Goal: Use online tool/utility: Utilize a website feature to perform a specific function

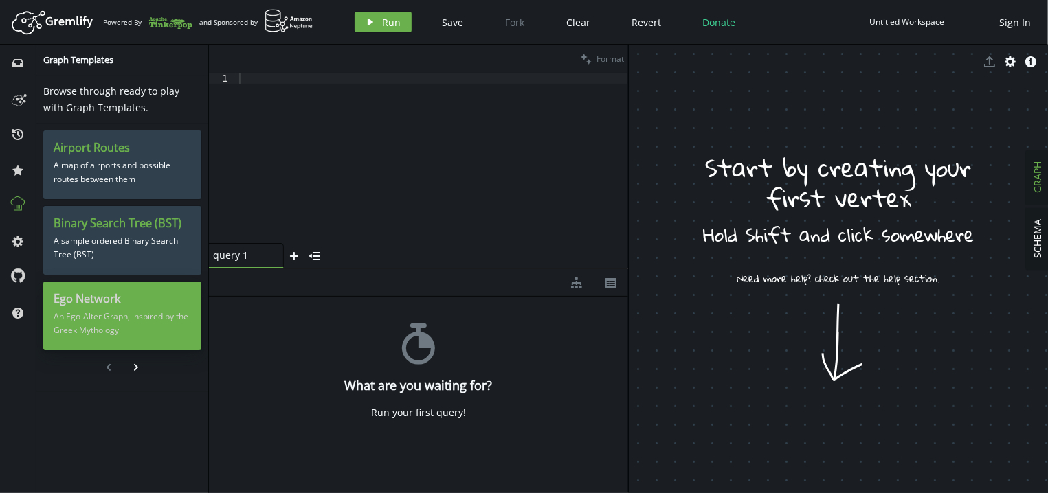
click at [96, 295] on h3 "Ego Network" at bounding box center [122, 299] width 137 height 14
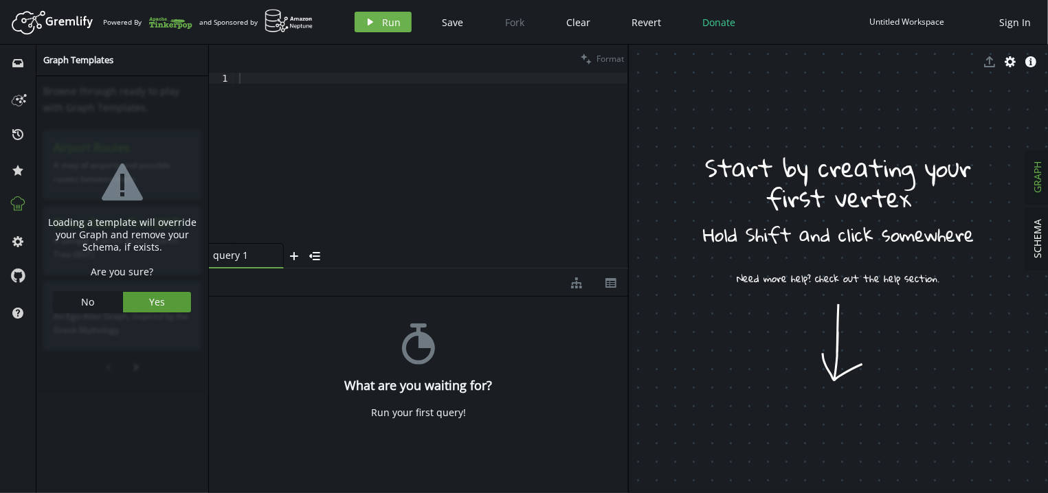
click at [144, 301] on button "Yes" at bounding box center [157, 302] width 69 height 21
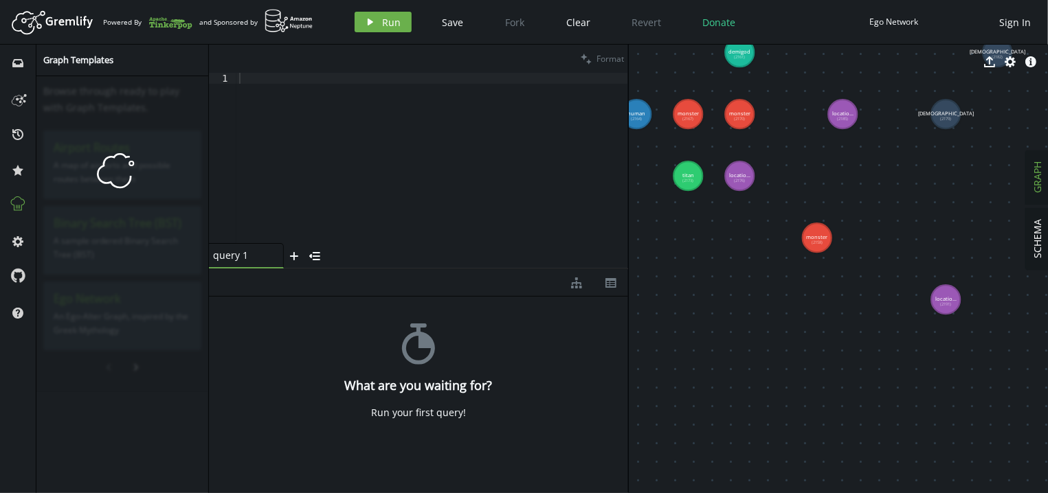
click at [360, 130] on div at bounding box center [432, 169] width 392 height 192
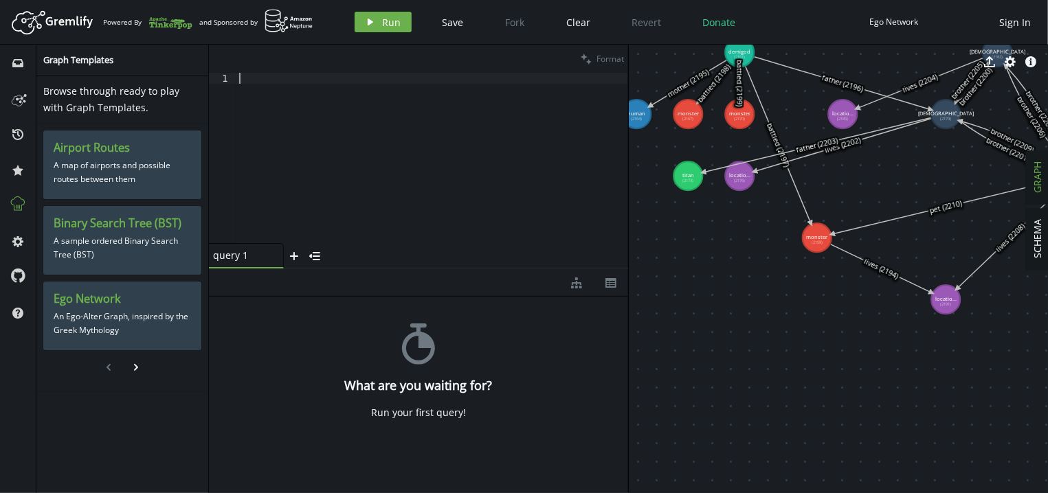
click at [403, 163] on div at bounding box center [432, 169] width 392 height 192
click at [375, 18] on button "play Run" at bounding box center [382, 22] width 57 height 21
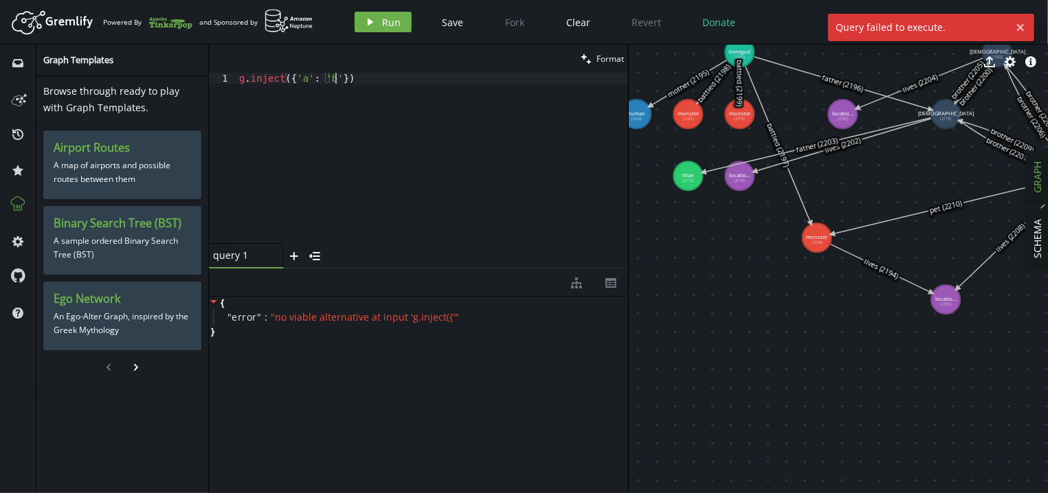
click at [354, 74] on div "g . inject ({ 'a' : 'b' })" at bounding box center [432, 169] width 392 height 192
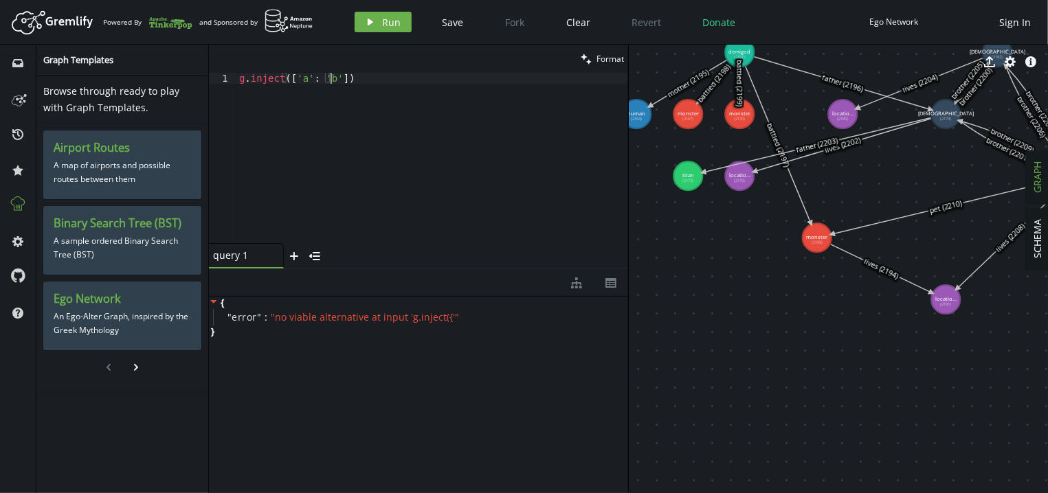
scroll to position [0, 91]
click at [395, 21] on span "Run" at bounding box center [392, 22] width 19 height 13
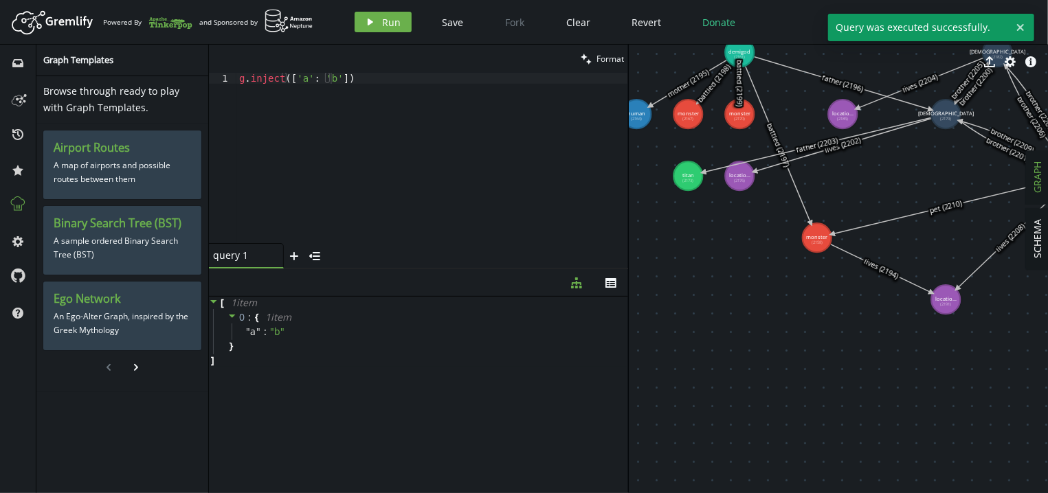
click at [359, 78] on div "g . inject ([ 'a' : 'b' ])" at bounding box center [432, 169] width 392 height 192
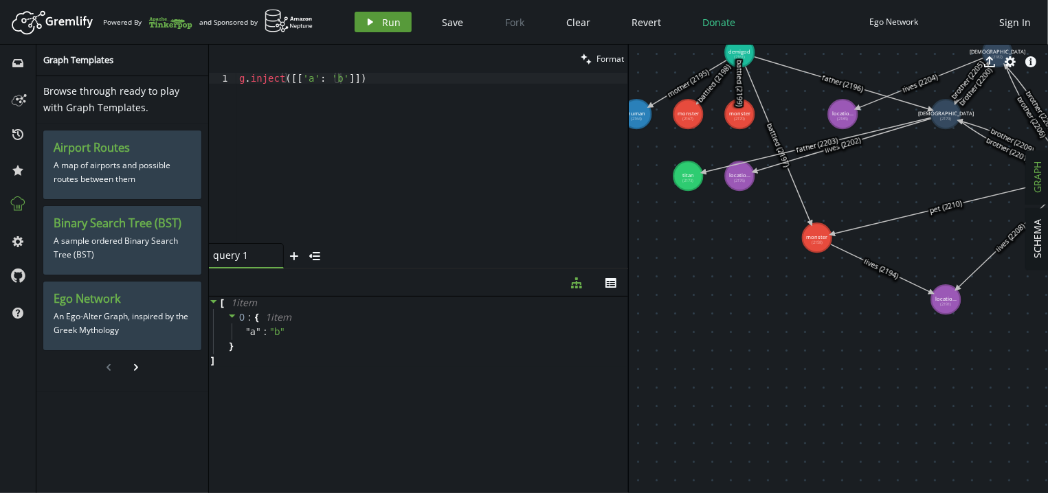
click at [375, 27] on button "play Run" at bounding box center [382, 22] width 57 height 21
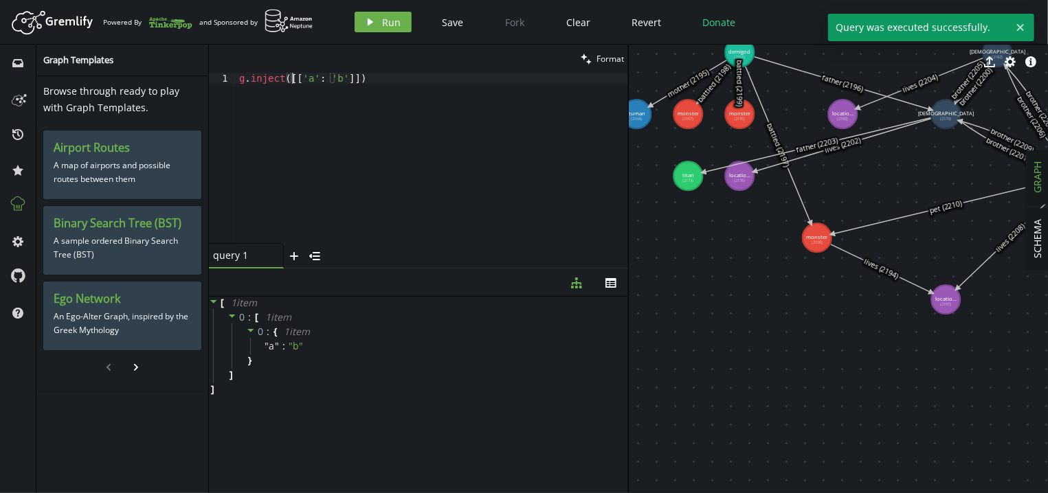
click at [294, 76] on div "g . inject ([[ 'a' : 'b' ]])" at bounding box center [432, 169] width 392 height 192
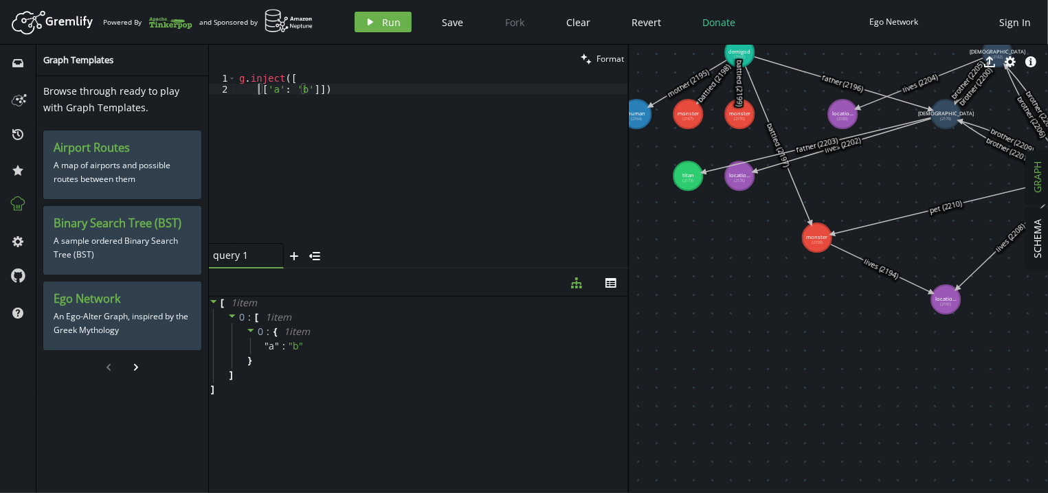
click at [312, 90] on div "g . inject ([ [ 'a' : 'b' ]])" at bounding box center [432, 169] width 392 height 192
click at [324, 89] on div "g . inject ([ [ 'a' : 'b' ] ])" at bounding box center [432, 169] width 392 height 192
type textarea "['a': 'b'],"
click at [267, 98] on div "g . inject ([ [ 'user_pk' : 'user123' ] , [ '' ] ])" at bounding box center [432, 169] width 392 height 192
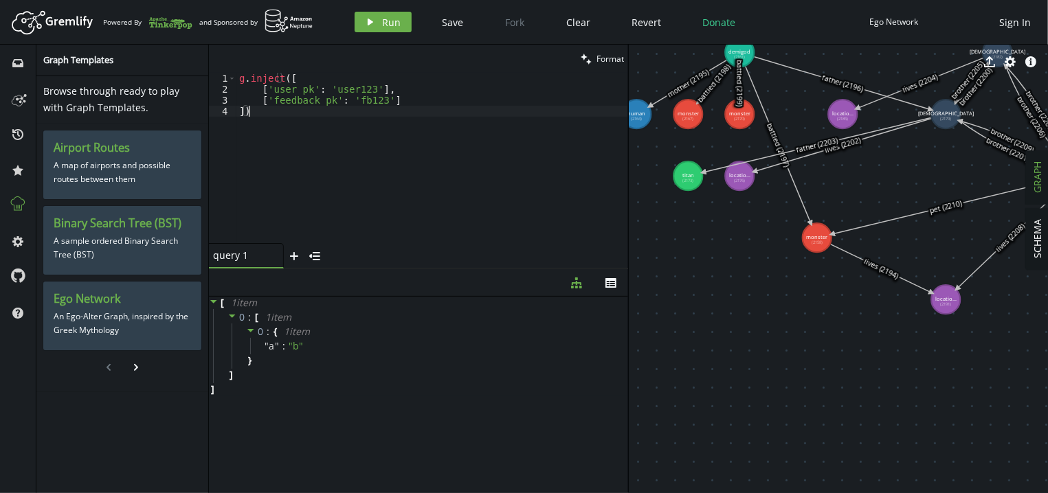
scroll to position [0, 8]
click at [387, 98] on div "g . inject ([ [ 'user_pk' : 'user123' ] , [ 'feedback_pk' : 'fb123' ] ])" at bounding box center [432, 169] width 392 height 192
click at [359, 91] on div "g . inject ([ [ 'user_pk' : 'user123' ] , [ 'feedback_pk' : 'fb123' ] , ])" at bounding box center [432, 169] width 392 height 192
drag, startPoint x: 369, startPoint y: 124, endPoint x: 262, endPoint y: 126, distance: 106.5
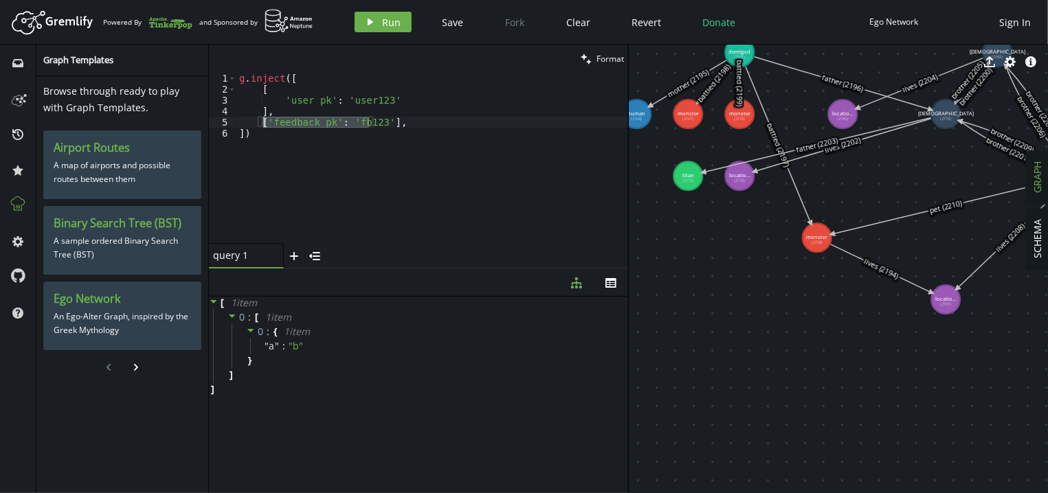
click at [262, 126] on div "g . inject ([ [ 'user_pk' : 'user123' ] , [ 'feedback_pk' : 'fb123' ] , ])" at bounding box center [432, 169] width 392 height 192
click at [392, 98] on div "g . inject ([ [ 'user_pk' : 'user123' ] , [ ] , ])" at bounding box center [432, 169] width 392 height 192
type textarea "'user_pk': 'user123',"
paste textarea "'feedback_pk': 'fb123'"
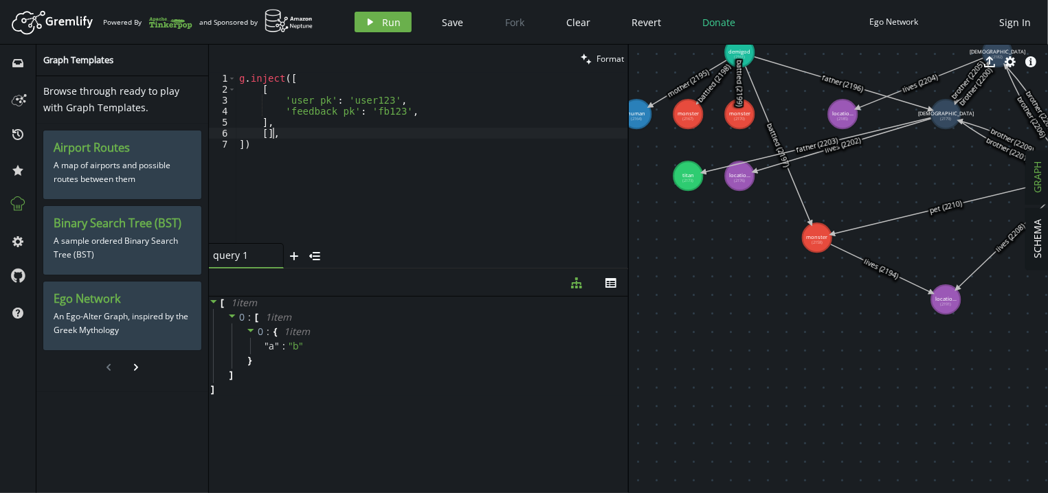
drag, startPoint x: 295, startPoint y: 131, endPoint x: 295, endPoint y: 121, distance: 10.3
click at [295, 121] on div "g . inject ([ [ 'user_pk' : 'user123' , 'feedback_pk' : 'fb123' , ] , [ ] , ])" at bounding box center [432, 169] width 392 height 192
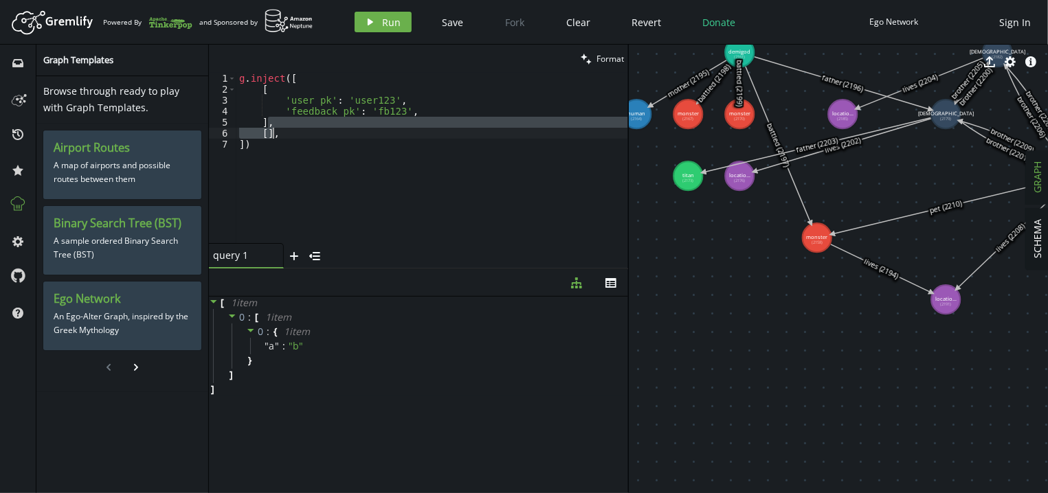
click at [295, 121] on div "g . inject ([ [ 'user_pk' : 'user123' , 'feedback_pk' : 'fb123' , ] , [ ] , ])" at bounding box center [432, 158] width 392 height 170
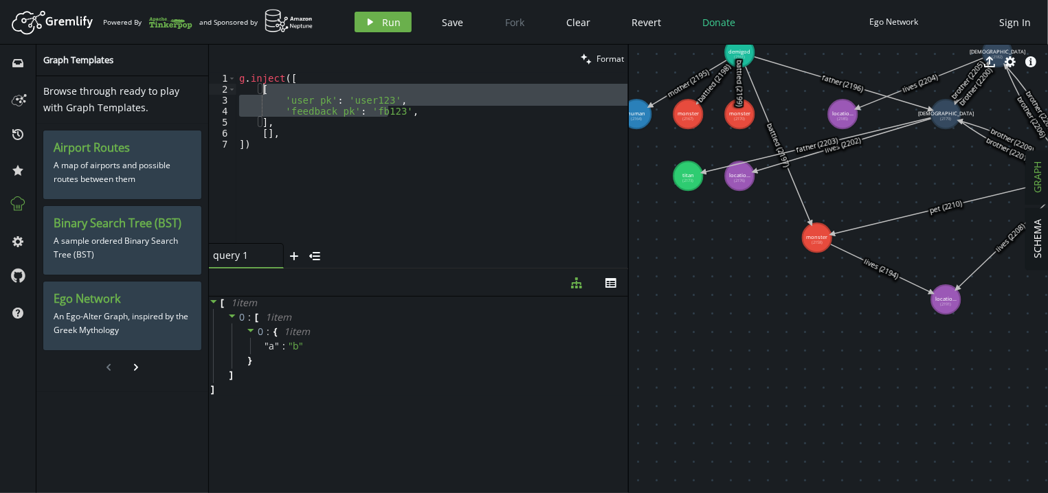
drag, startPoint x: 395, startPoint y: 110, endPoint x: 403, endPoint y: 89, distance: 22.0
click at [403, 89] on div "g . inject ([ [ 'user_pk' : 'user123' , 'feedback_pk' : 'fb123' , ] , [ ] , ])" at bounding box center [432, 169] width 392 height 192
click at [260, 137] on div "g . inject ([ [ 'user_pk' : 'user123' , 'feedback_pk' : 'fb123' , ] , [ ] , ])" at bounding box center [432, 169] width 392 height 192
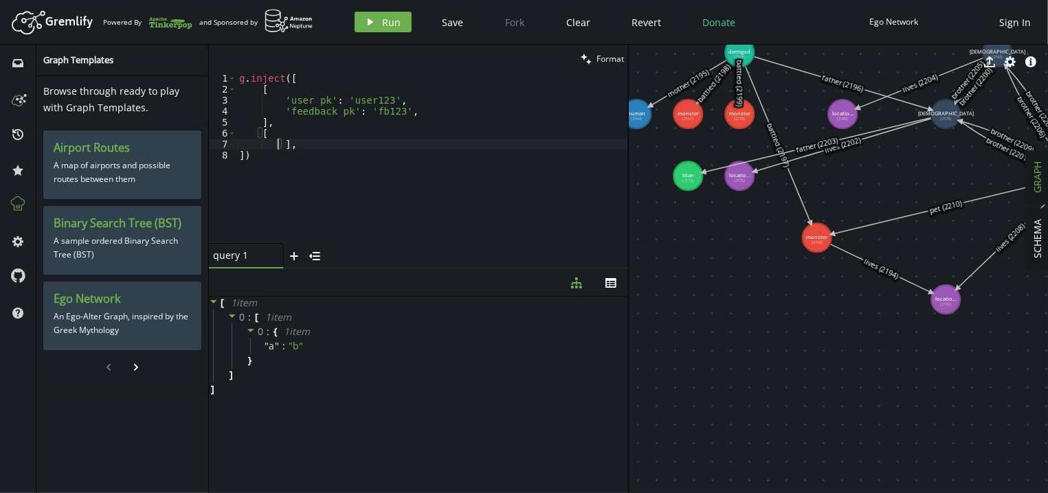
paste textarea "'feedback_pk': 'fb123',"
click at [397, 170] on div "g . inject ([ [ 'user_pk' : 'user123' , 'feedback_pk' : 'fb123' , ] , [ 'user_p…" at bounding box center [434, 169] width 387 height 192
type textarea "'feedback_pk': 'fb123',"
click at [407, 166] on div "g . inject ([ [ 'user_pk' : 'user123' , 'feedback_pk' : 'fb123' , ] , [ 'user_p…" at bounding box center [434, 169] width 387 height 192
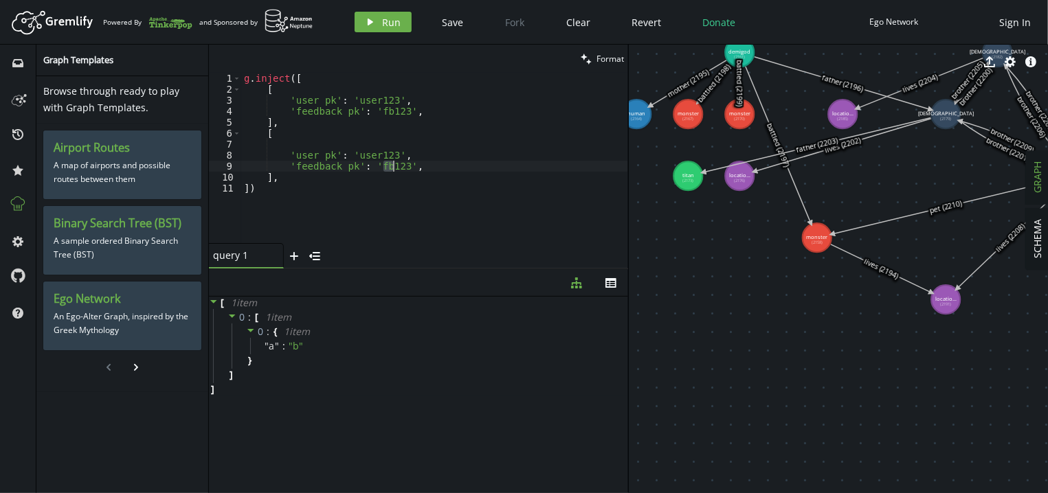
click at [401, 144] on div "g . inject ([ [ 'user_pk' : 'user123' , 'feedback_pk' : 'fb123' , ] , [ 'user_p…" at bounding box center [434, 169] width 387 height 192
click at [413, 116] on div "g . inject ([ [ 'user_pk' : 'user123' , 'feedback_pk' : 'fb123' , ] , [ 'user_p…" at bounding box center [434, 169] width 387 height 192
click at [372, 144] on div "g . inject ([ [ 'user_pk' : 'user123' , 'feedback_pk' : 'fb123' , ] , [ 'user_p…" at bounding box center [434, 169] width 387 height 192
click at [370, 100] on div "g . inject ([ [ 'user_pk' : 'user123' , 'feedback_pk' : 'fb123' , ] , [ 'user_p…" at bounding box center [434, 169] width 387 height 192
click at [372, 146] on div "g . inject ([ [ 'user_pk' : 'user1' , 'feedback_pk' : 'fb1' , ] , [ 'user_pk' :…" at bounding box center [434, 169] width 387 height 192
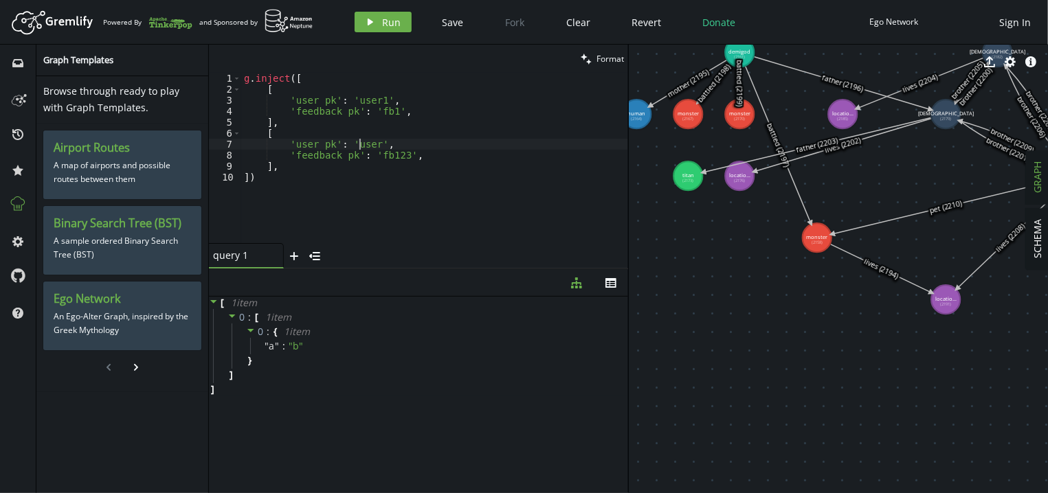
scroll to position [0, 120]
click at [383, 153] on div "g . inject ([ [ 'user_pk' : 'user1' , 'feedback_pk' : 'fb1' , ] , [ 'user_pk' :…" at bounding box center [434, 169] width 387 height 192
click at [384, 21] on span "Run" at bounding box center [392, 22] width 19 height 13
click at [295, 189] on div "g . inject ([ [ 'user_pk' : 'user1' , 'feedback_pk' : 'fb1' , ] , [ 'user_pk' :…" at bounding box center [434, 169] width 387 height 192
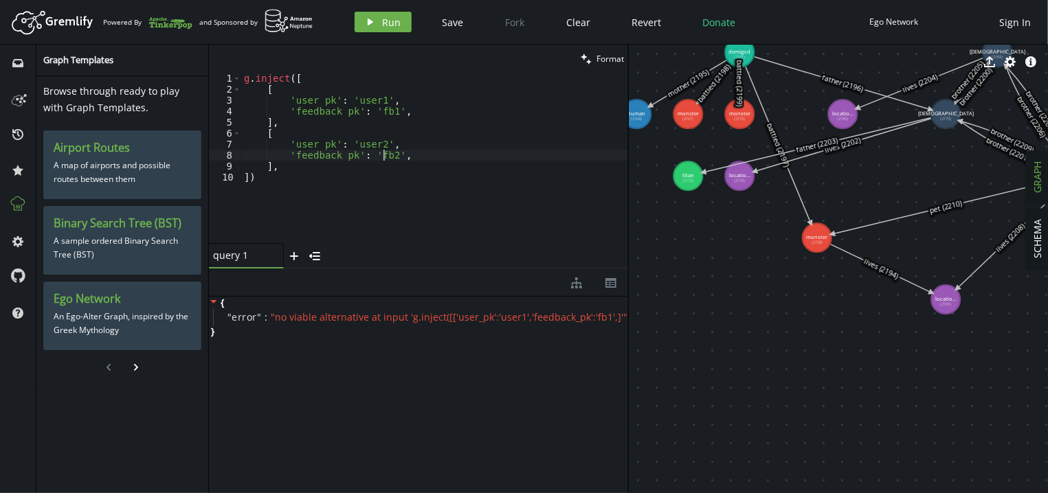
click at [410, 152] on div "g . inject ([ [ 'user_pk' : 'user1' , 'feedback_pk' : 'fb1' , ] , [ 'user_pk' :…" at bounding box center [434, 169] width 387 height 192
click at [407, 109] on div "g . inject ([ [ 'user_pk' : 'user1' , 'feedback_pk' : 'fb1' , ] , [ 'user_pk' :…" at bounding box center [434, 169] width 387 height 192
click at [372, 22] on icon "play" at bounding box center [370, 21] width 11 height 11
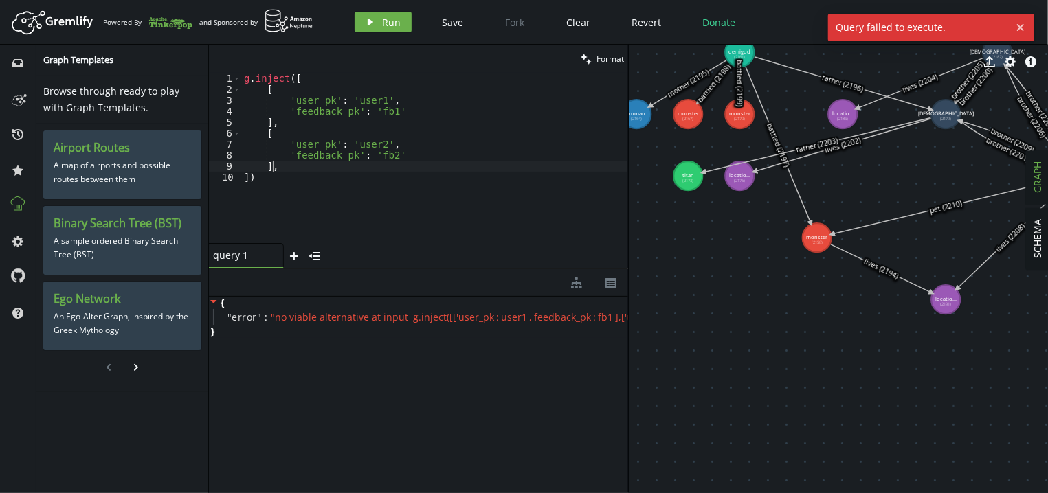
click at [284, 164] on div "g . inject ([ [ 'user_pk' : 'user1' , 'feedback_pk' : 'fb1' ] , [ 'user_pk' : '…" at bounding box center [434, 169] width 387 height 192
click at [376, 27] on button "play Run" at bounding box center [382, 22] width 57 height 21
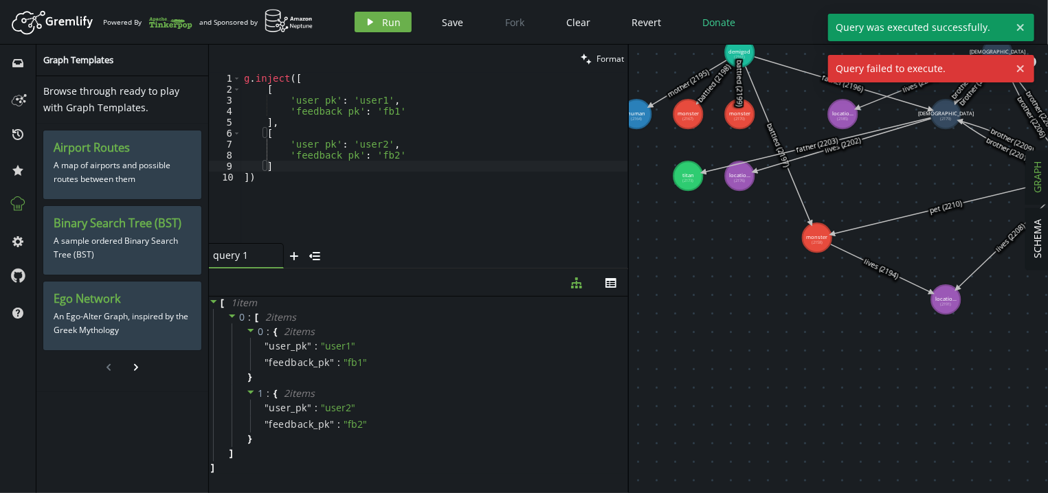
type textarea "])"
click at [266, 173] on div "g . inject ([ [ 'user_pk' : 'user1' , 'feedback_pk' : 'fb1' ] , [ 'user_pk' : '…" at bounding box center [434, 169] width 387 height 192
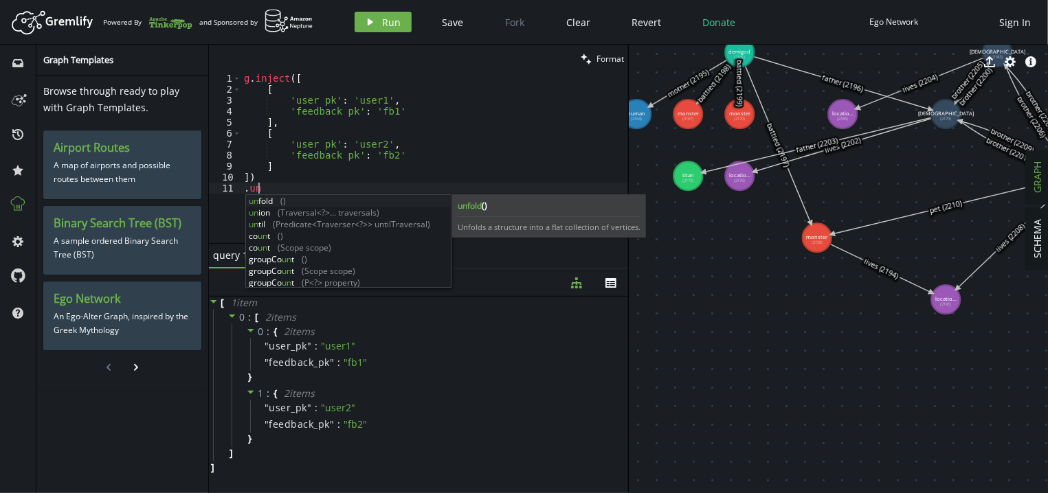
scroll to position [0, 23]
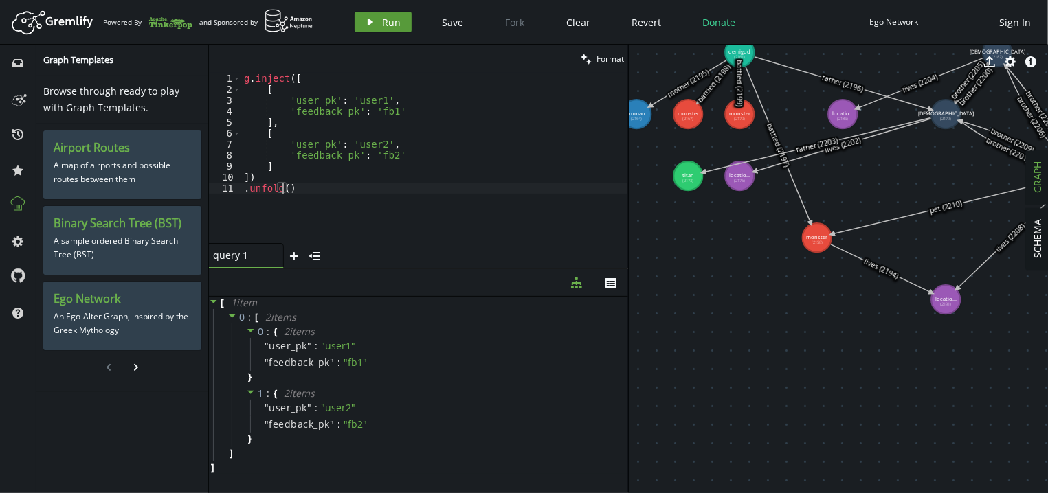
type textarea ".unfold()"
click at [392, 27] on span "Run" at bounding box center [392, 22] width 19 height 13
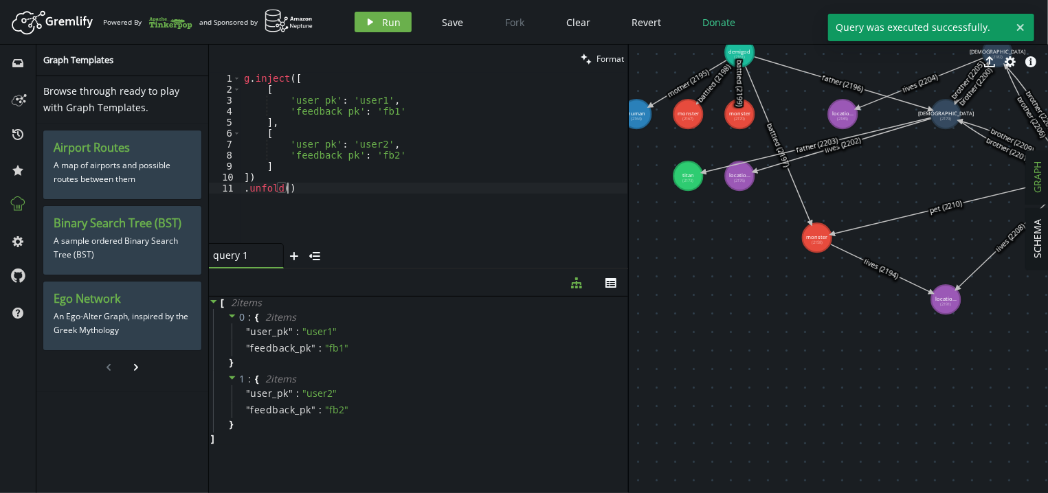
click at [311, 183] on div "g . inject ([ [ 'user_pk' : 'user1' , 'feedback_pk' : 'fb1' ] , [ 'user_pk' : '…" at bounding box center [434, 169] width 387 height 192
type textarea "."
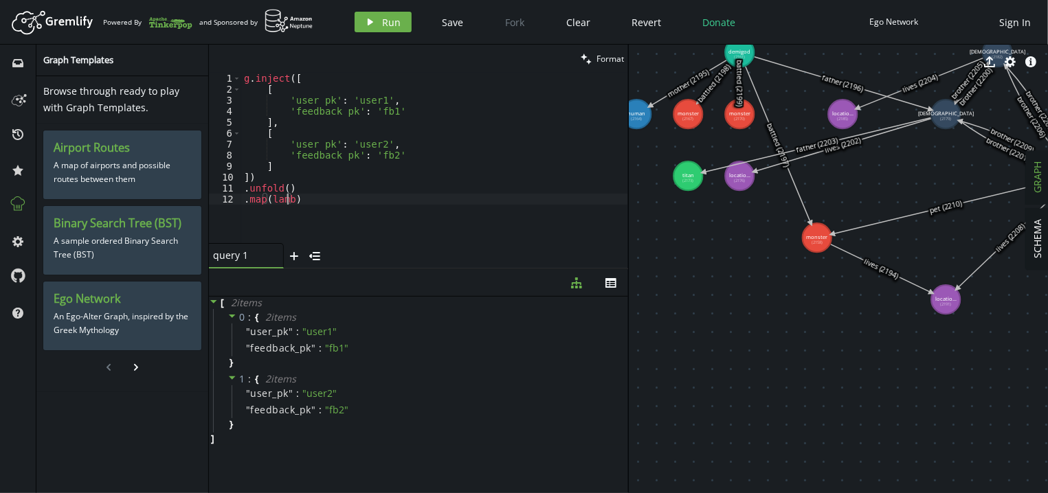
scroll to position [0, 43]
type textarea "."
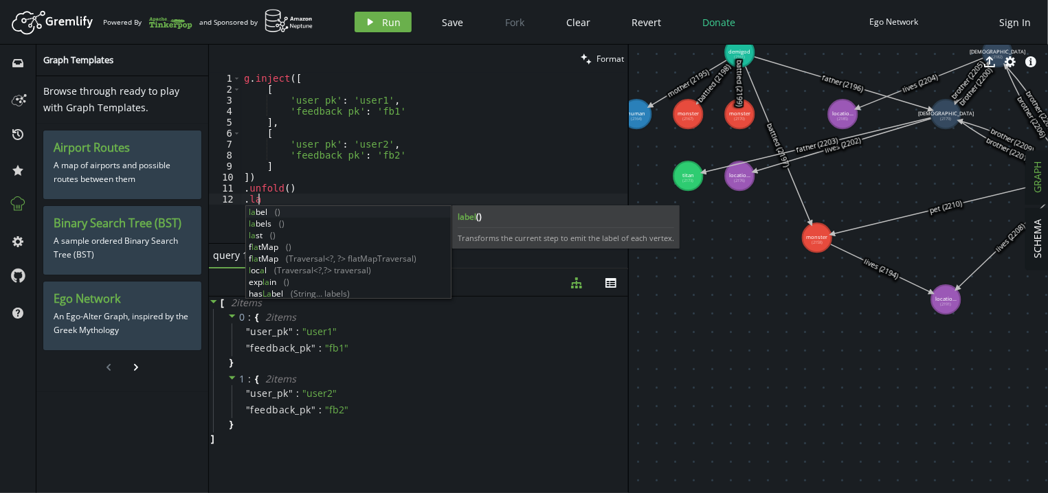
scroll to position [0, 19]
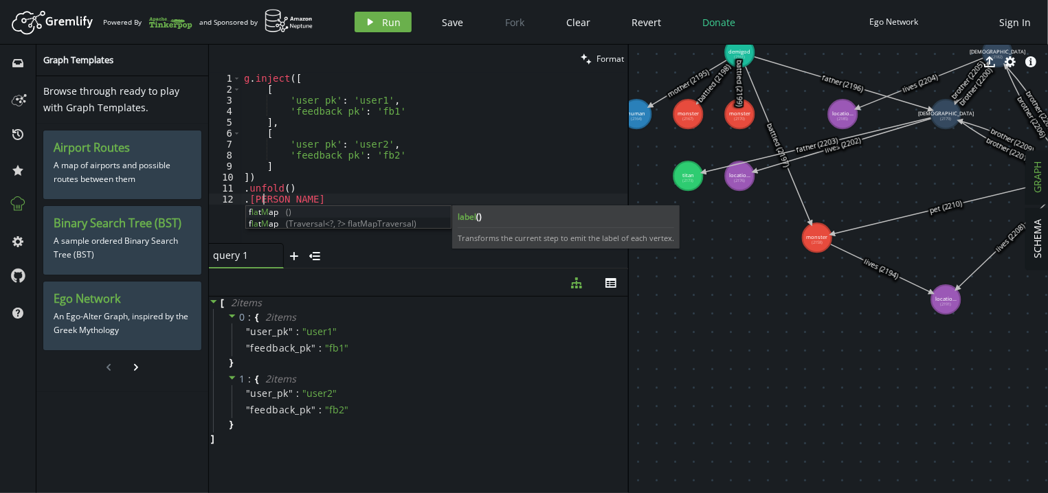
type textarea "."
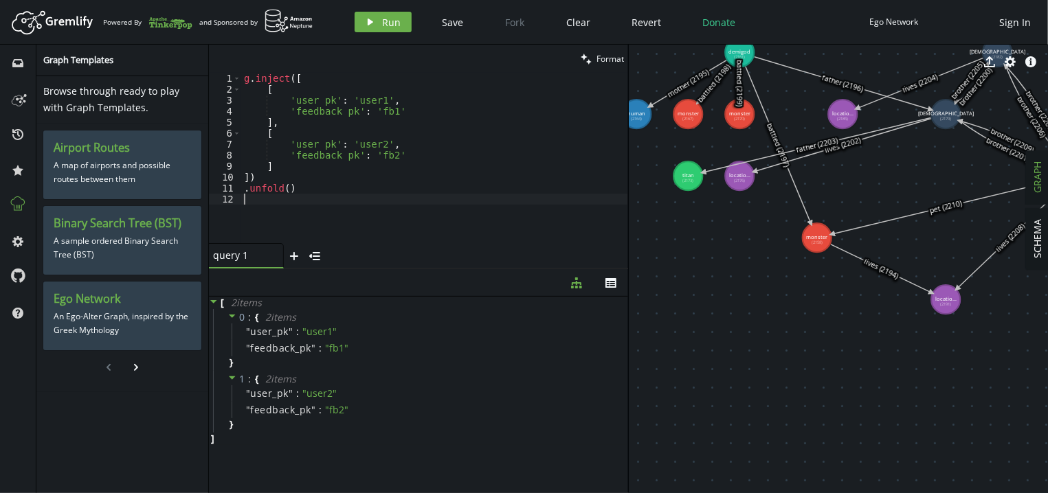
scroll to position [0, 0]
click at [296, 199] on div "g . inject ([ [ 'user_pk' : 'user1' , 'feedback_pk' : 'fb1' ] , [ 'user_pk' : '…" at bounding box center [434, 169] width 387 height 192
type textarea "`)"
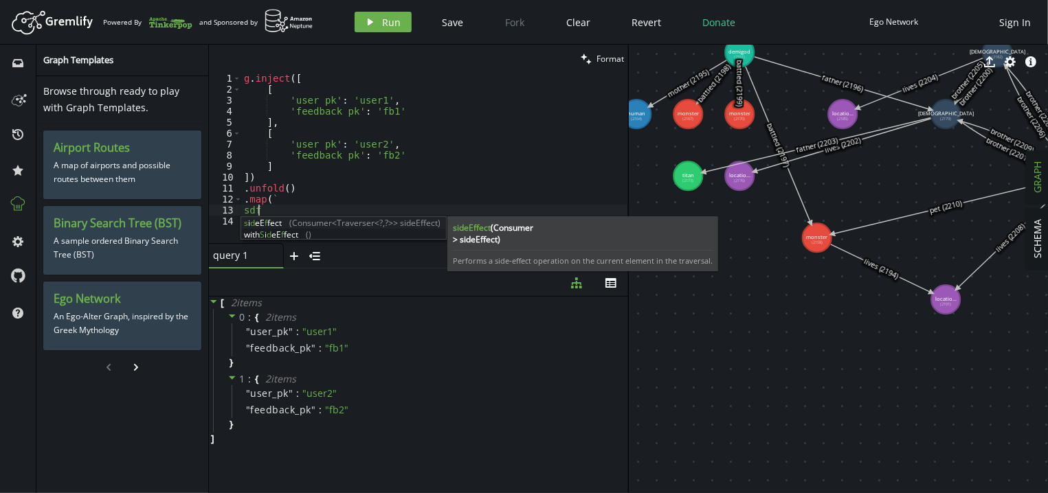
type textarea "sdfsdf"
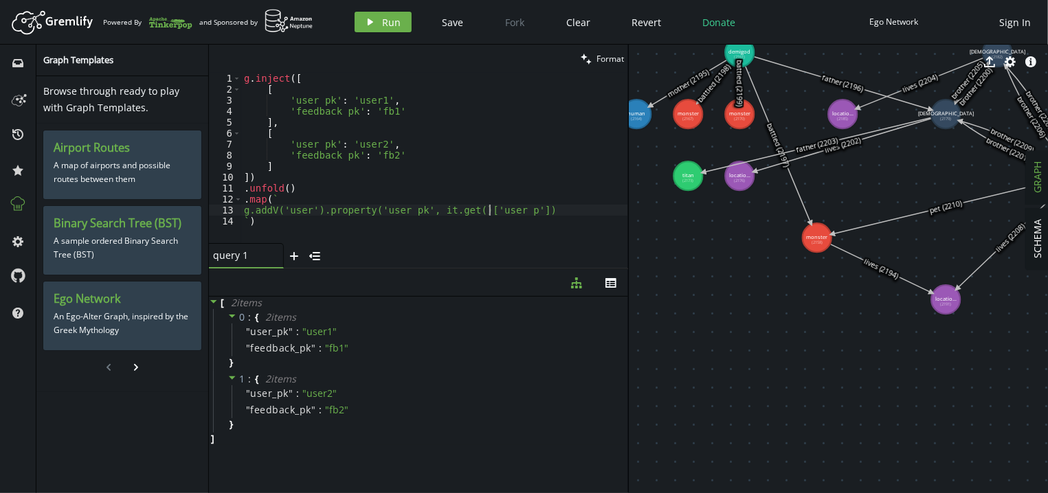
scroll to position [0, 250]
click at [530, 214] on div "g . inject ([ [ 'user_pk' : 'user1' , 'feedback_pk' : 'fb1' ] , [ 'user_pk' : '…" at bounding box center [434, 169] width 387 height 192
click at [394, 223] on div "g . inject ([ [ 'user_pk' : 'user1' , 'feedback_pk' : 'fb1' ] , [ 'user_pk' : '…" at bounding box center [434, 169] width 387 height 192
click at [379, 30] on button "play Run" at bounding box center [382, 22] width 57 height 21
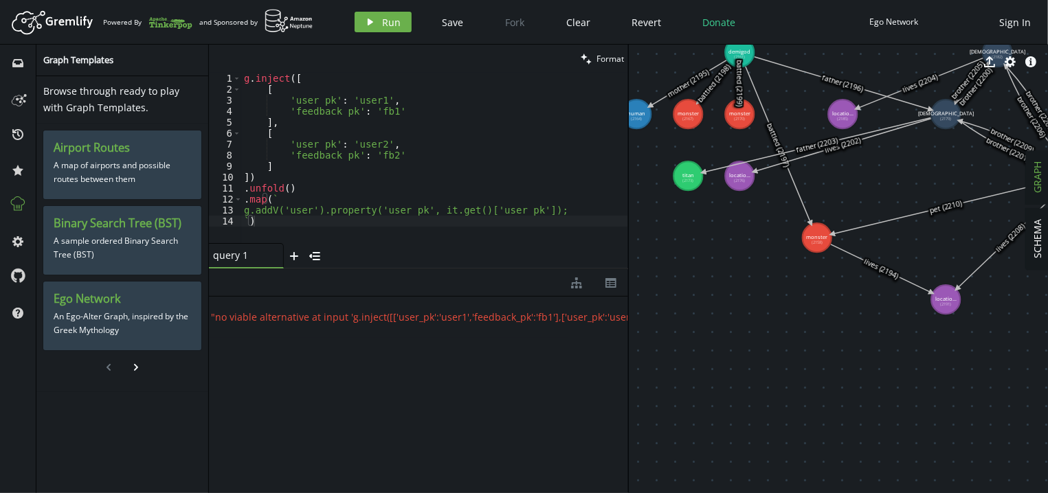
scroll to position [0, 0]
type textarea ".unfold()"
click at [311, 188] on div "g . inject ([ [ 'user_pk' : 'user1' , 'feedback_pk' : 'fb1' ] , [ 'user_pk' : '…" at bounding box center [434, 169] width 387 height 192
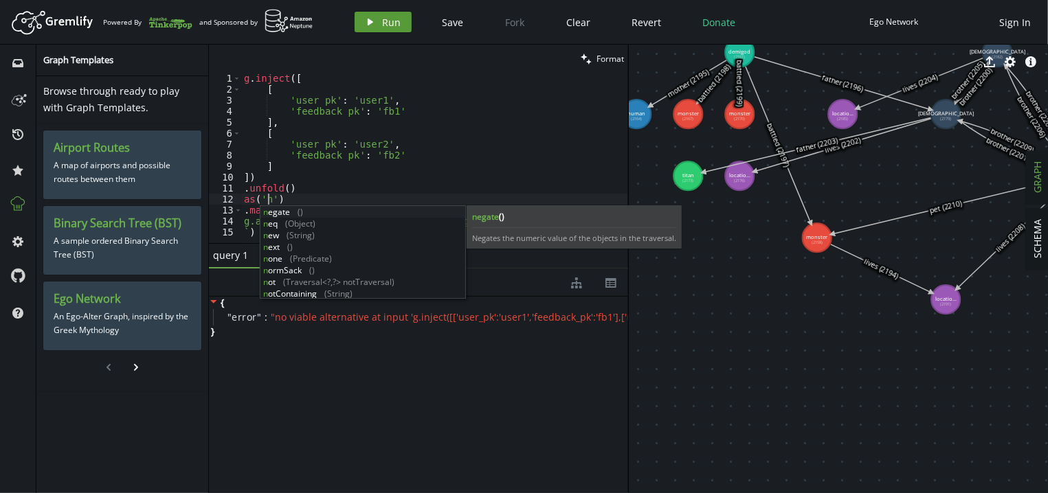
click at [367, 17] on icon "play" at bounding box center [370, 21] width 11 height 11
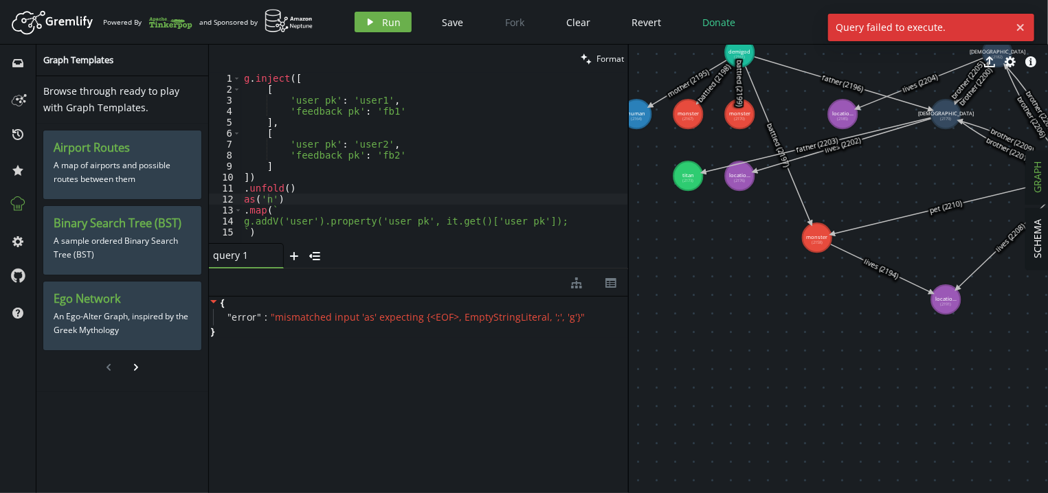
click at [250, 203] on div "g . inject ([ [ 'user_pk' : 'user1' , 'feedback_pk' : 'fb1' ] , [ 'user_pk' : '…" at bounding box center [434, 169] width 387 height 192
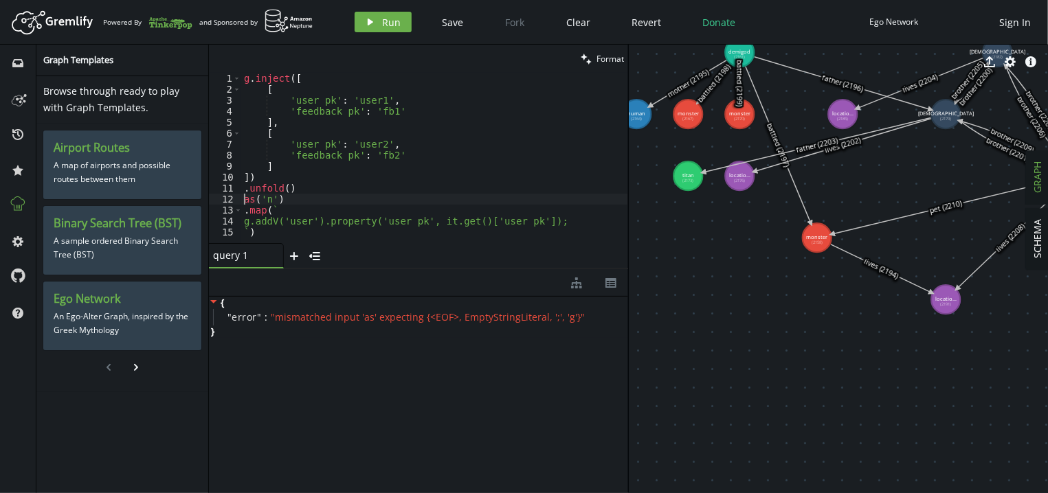
scroll to position [0, 5]
click at [389, 34] on div "Artboard Created with Sketch. Powered By and Sponsored by play Run Save Fork Cl…" at bounding box center [524, 21] width 1034 height 27
click at [390, 20] on span "Run" at bounding box center [392, 22] width 19 height 13
click at [315, 216] on div "g . inject ([ [ 'user_pk' : 'user1' , 'feedback_pk' : 'fb1' ] , [ 'user_pk' : '…" at bounding box center [434, 169] width 387 height 192
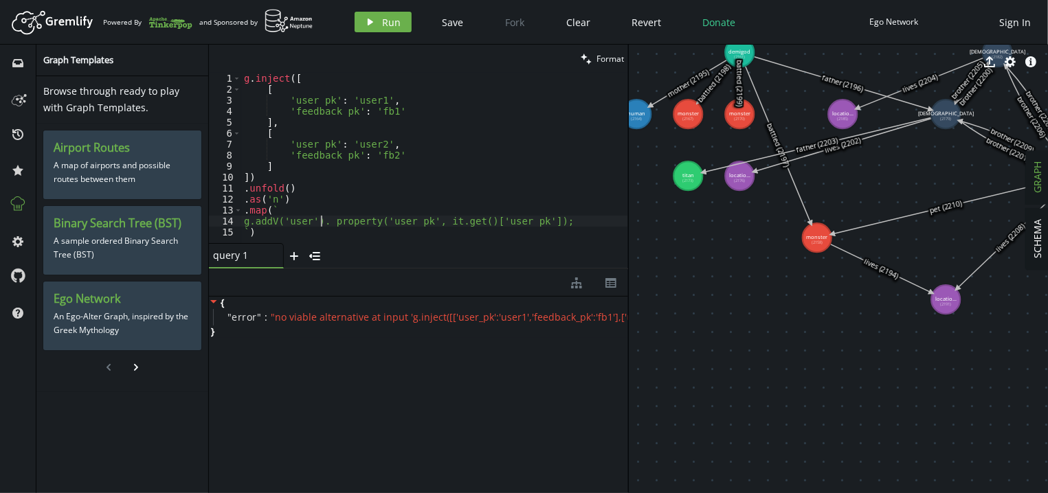
scroll to position [0, 77]
drag, startPoint x: 525, startPoint y: 222, endPoint x: 314, endPoint y: 220, distance: 210.9
click at [314, 220] on div "g . inject ([ [ 'user_pk' : 'user1' , 'feedback_pk' : 'fb1' ] , [ 'user_pk' : '…" at bounding box center [434, 169] width 387 height 192
click at [379, 22] on button "play Run" at bounding box center [382, 22] width 57 height 21
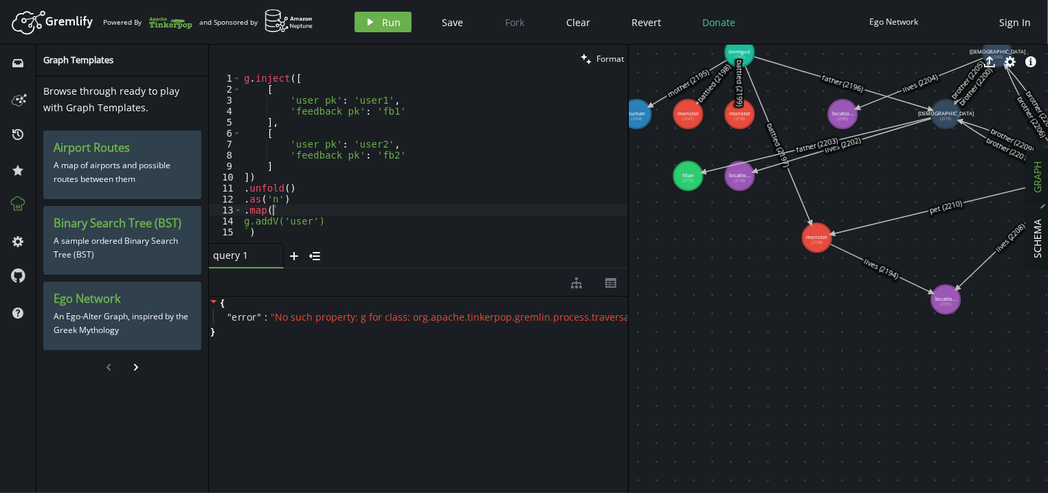
click at [316, 214] on div "g . inject ([ [ 'user_pk' : 'user1' , 'feedback_pk' : 'fb1' ] , [ 'user_pk' : '…" at bounding box center [434, 169] width 387 height 192
click at [324, 223] on div "g . inject ([ [ 'user_pk' : 'user1' , 'feedback_pk' : 'fb1' ] , [ 'user_pk' : '…" at bounding box center [434, 169] width 387 height 192
click at [362, 230] on div "g . inject ([ [ 'user_pk' : 'user1' , 'feedback_pk' : 'fb1' ] , [ 'user_pk' : '…" at bounding box center [434, 169] width 387 height 192
type textarea "`)"
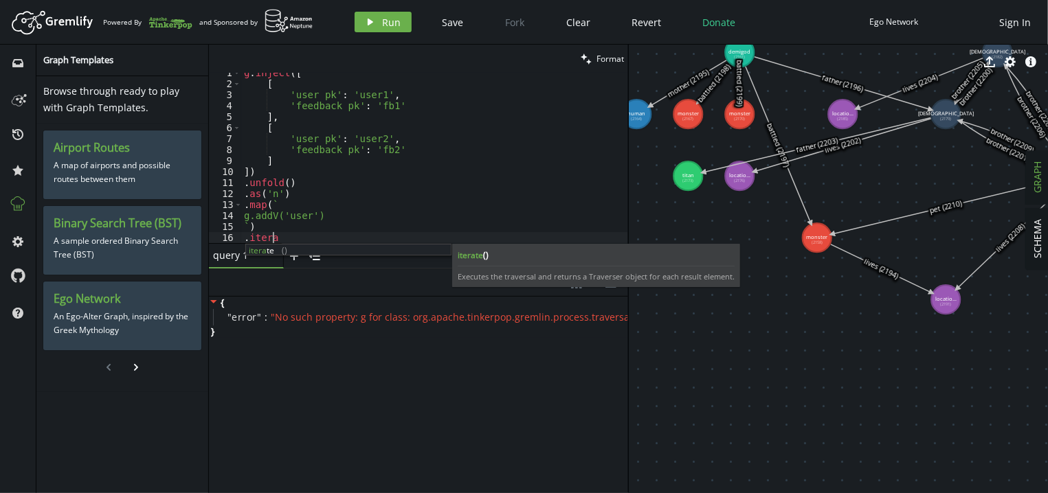
scroll to position [0, 28]
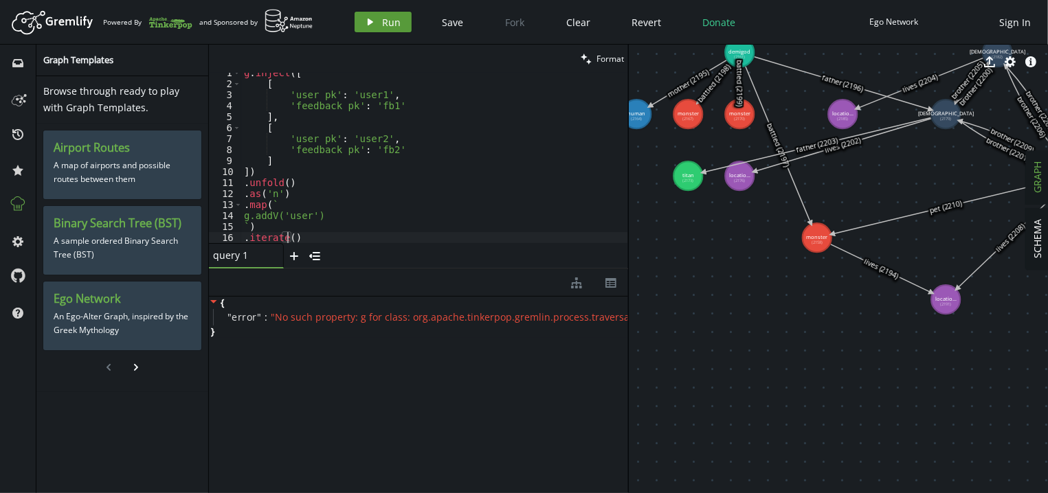
click at [379, 15] on button "play Run" at bounding box center [382, 22] width 57 height 21
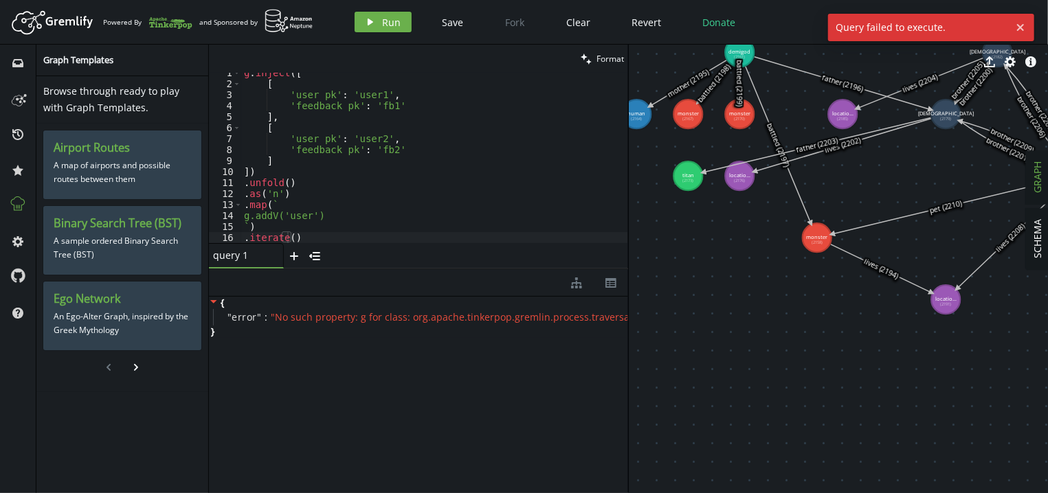
click at [322, 221] on div "g . inject ([ [ 'user_pk' : 'user1' , 'feedback_pk' : 'fb1' ] , [ 'user_pk' : '…" at bounding box center [434, 163] width 387 height 192
click at [370, 210] on div "g . inject ([ [ 'user_pk' : 'user1' , 'feedback_pk' : 'fb1' ] , [ 'user_pk' : '…" at bounding box center [434, 163] width 387 height 192
click at [333, 235] on div "g . inject ([ [ 'user_pk' : 'user1' , 'feedback_pk' : 'fb1' ] , [ 'user_pk' : '…" at bounding box center [434, 163] width 387 height 192
type textarea ".iterate()"
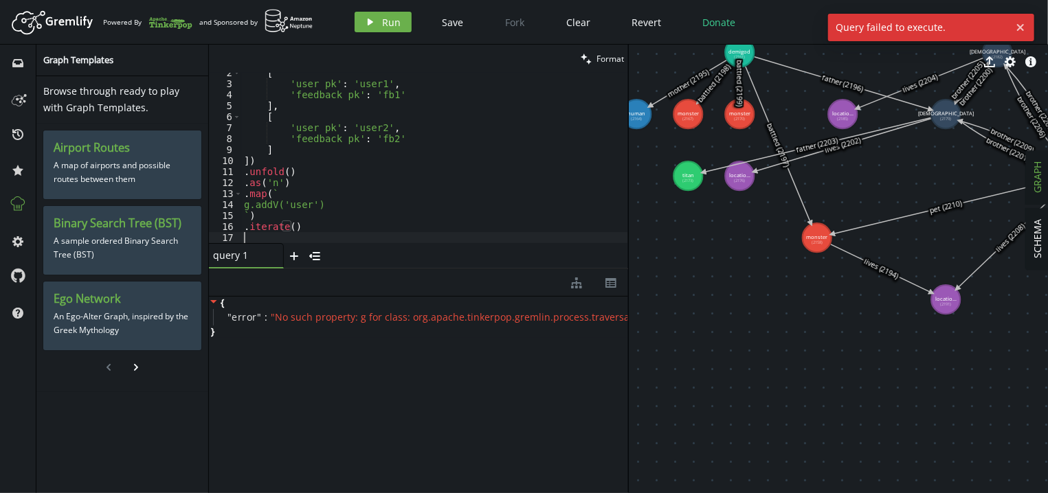
scroll to position [16, 0]
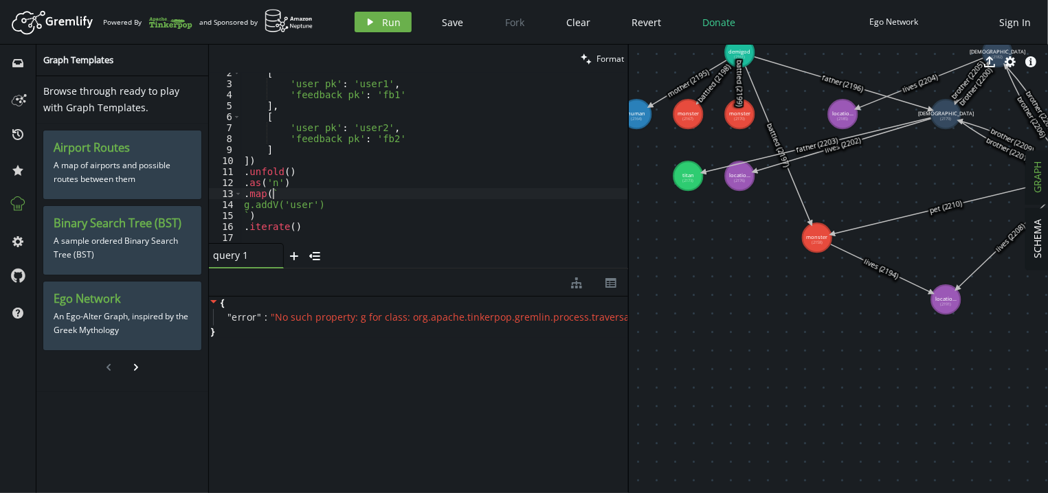
click at [288, 195] on div "[ 'user_pk' : 'user1' , 'feedback_pk' : 'fb1' ] , [ 'user_pk' : 'user2' , 'feed…" at bounding box center [434, 163] width 387 height 192
click at [286, 212] on div "[ 'user_pk' : 'user1' , 'feedback_pk' : 'fb1' ] , [ 'user_pk' : 'user2' , 'feed…" at bounding box center [434, 163] width 387 height 192
type textarea "`"
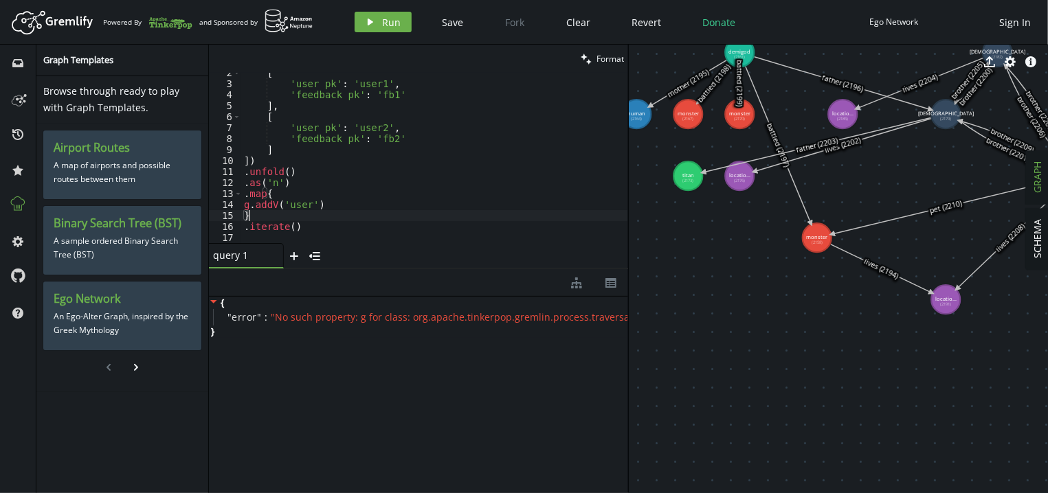
click at [249, 203] on div "[ 'user_pk' : 'user1' , 'feedback_pk' : 'fb1' ] , [ 'user_pk' : 'user2' , 'feed…" at bounding box center [434, 163] width 387 height 192
click at [363, 216] on div "[ 'user_pk' : 'user1' , 'feedback_pk' : 'fb1' ] , [ 'user_pk' : 'user2' , 'feed…" at bounding box center [434, 163] width 387 height 192
click at [352, 207] on div "[ 'user_pk' : 'user1' , 'feedback_pk' : 'fb1' ] , [ 'user_pk' : 'user2' , 'feed…" at bounding box center [434, 163] width 387 height 192
click at [349, 209] on div "[ 'user_pk' : 'user1' , 'feedback_pk' : 'fb1' ] , [ 'user_pk' : 'user2' , 'feed…" at bounding box center [434, 163] width 387 height 192
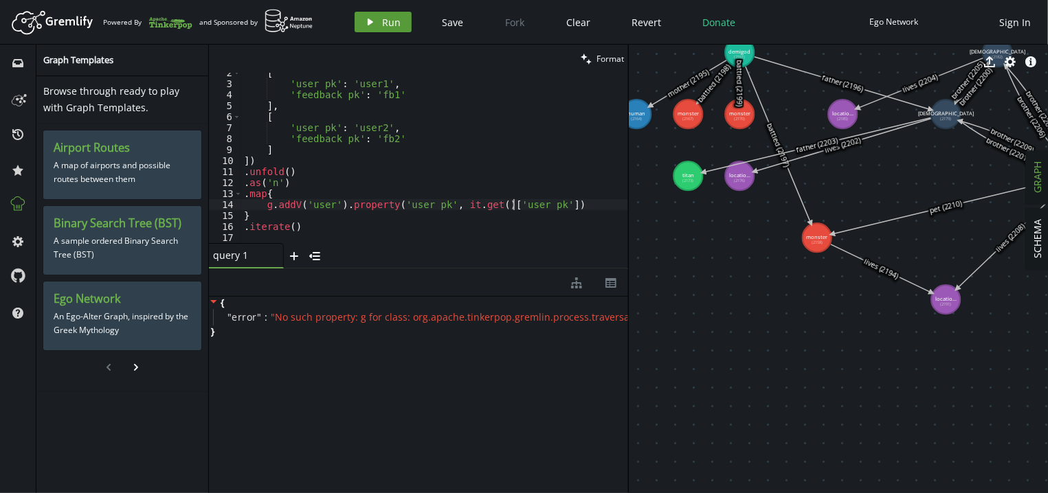
click at [399, 21] on span "Run" at bounding box center [392, 22] width 19 height 13
click at [335, 203] on div "[ 'user_pk' : 'user1' , 'feedback_pk' : 'fb1' ] , [ 'user_pk' : 'user2' , 'feed…" at bounding box center [434, 163] width 387 height 192
drag, startPoint x: 330, startPoint y: 203, endPoint x: 552, endPoint y: 203, distance: 222.6
click at [552, 203] on div "[ 'user_pk' : 'user1' , 'feedback_pk' : 'fb1' ] , [ 'user_pk' : 'user2' , 'feed…" at bounding box center [434, 163] width 387 height 192
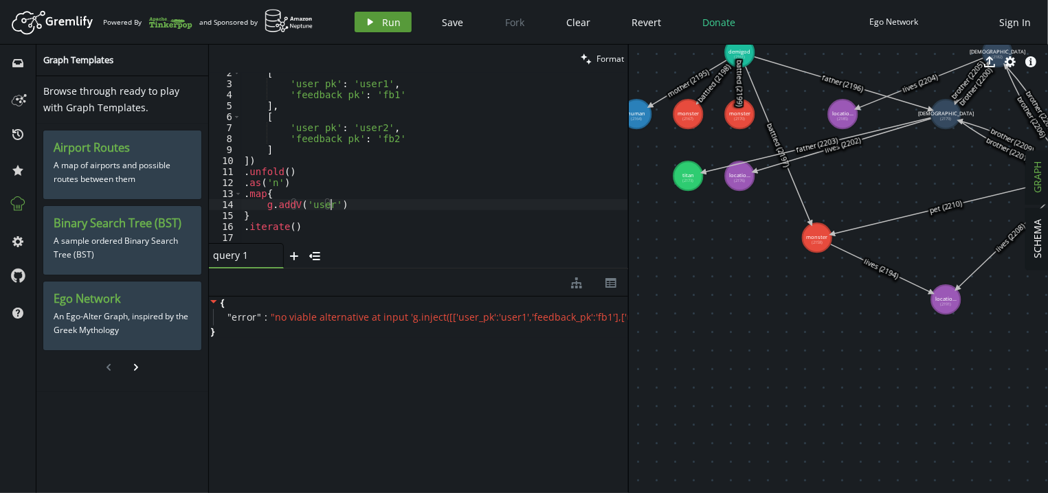
click at [383, 21] on span "Run" at bounding box center [392, 22] width 19 height 13
click at [264, 197] on div "[ 'user_pk' : 'user1' , 'feedback_pk' : 'fb1' ] , [ 'user_pk' : 'user2' , 'feed…" at bounding box center [434, 163] width 387 height 192
click at [386, 11] on div "Artboard Created with Sketch. Powered By and Sponsored by play Run Save Fork Cl…" at bounding box center [524, 21] width 1034 height 27
click at [389, 19] on span "Run" at bounding box center [392, 22] width 19 height 13
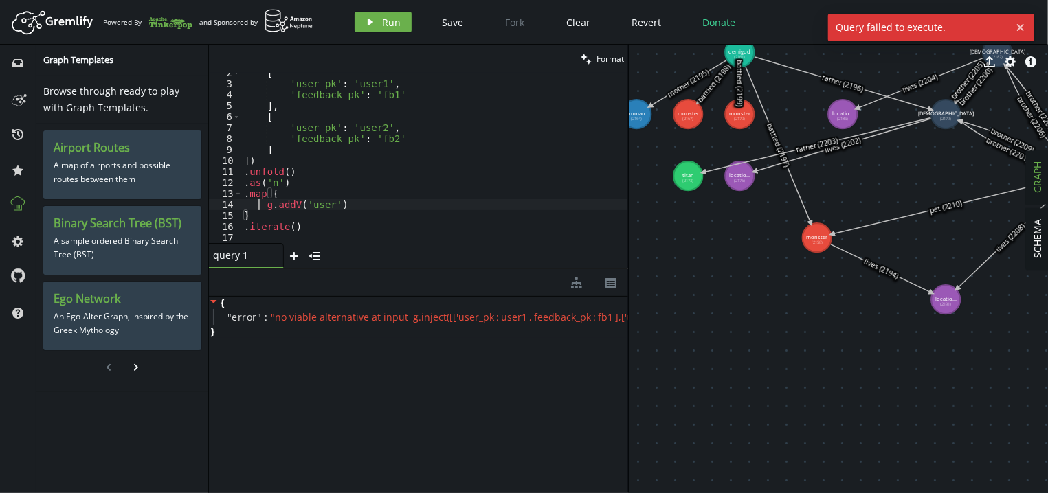
click at [260, 208] on div "[ 'user_pk' : 'user1' , 'feedback_pk' : 'fb1' ] , [ 'user_pk' : 'user2' , 'feed…" at bounding box center [434, 163] width 387 height 192
click at [317, 217] on div "g . inject ([ [ 'user_pk' : 'user1' , 'feedback_pk' : 'fb1' ] , [ 'user_pk' : '…" at bounding box center [434, 163] width 387 height 192
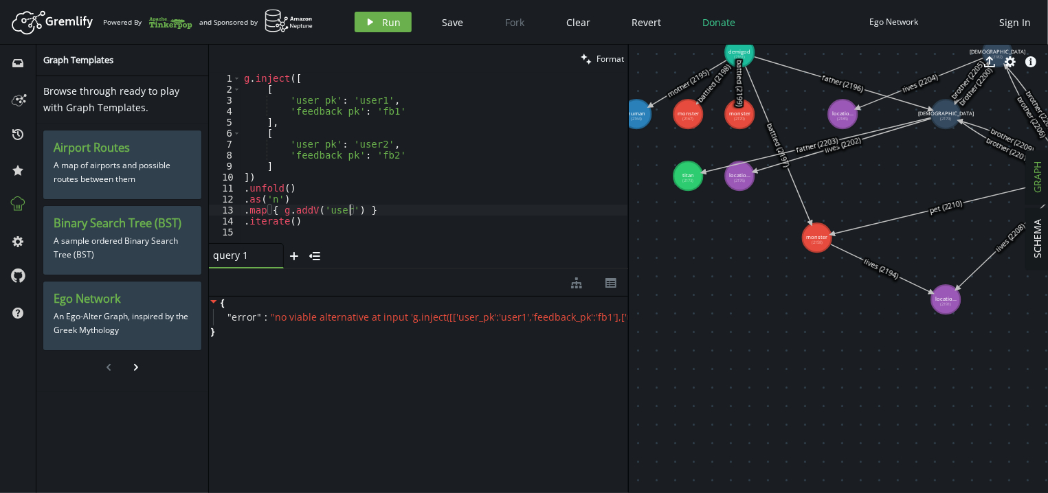
scroll to position [0, 106]
type textarea ".map { g.addV('user') }"
click at [387, 26] on span "Run" at bounding box center [392, 22] width 19 height 13
click at [317, 227] on div "g . inject ([ [ 'user_pk' : 'user1' , 'feedback_pk' : 'fb1' ] , [ 'user_pk' : '…" at bounding box center [434, 169] width 387 height 192
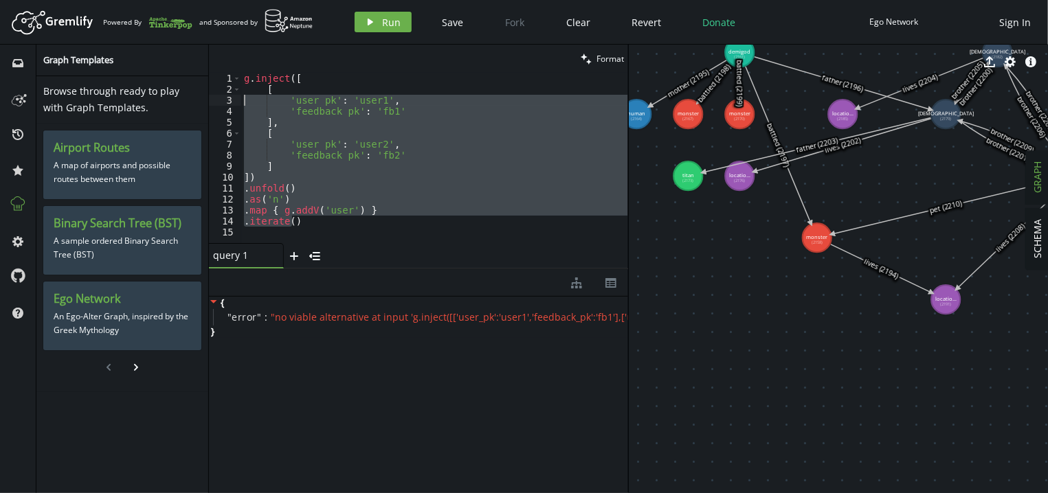
drag, startPoint x: 311, startPoint y: 218, endPoint x: 215, endPoint y: 65, distance: 179.9
click at [215, 65] on div "clean Format 1 2 3 4 5 6 7 8 9 10 11 12 13 14 15 g . inject ([ [ 'user_pk' : 'u…" at bounding box center [418, 157] width 419 height 224
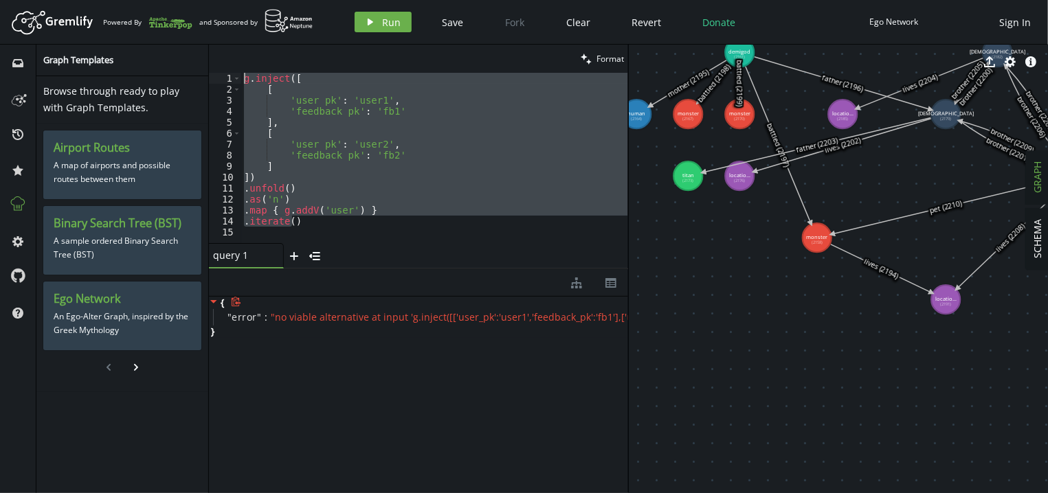
click at [278, 315] on span "" no viable alternative at input 'g.inject([['user_pk':'user1','feedback_pk':'f…" at bounding box center [582, 317] width 622 height 13
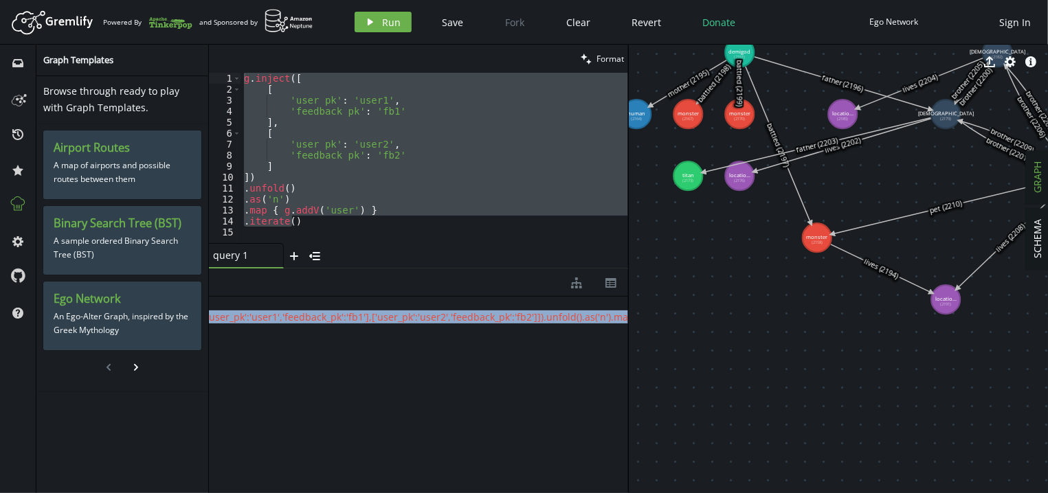
drag, startPoint x: 278, startPoint y: 315, endPoint x: 613, endPoint y: 321, distance: 335.3
click at [613, 321] on span "" no viable alternative at input 'g.inject([['user_pk':'user1','feedback_pk':'f…" at bounding box center [333, 317] width 622 height 13
copy span "no viable alternative at input 'g.inject([['user_pk':'user1','feedback_pk':'fb1…"
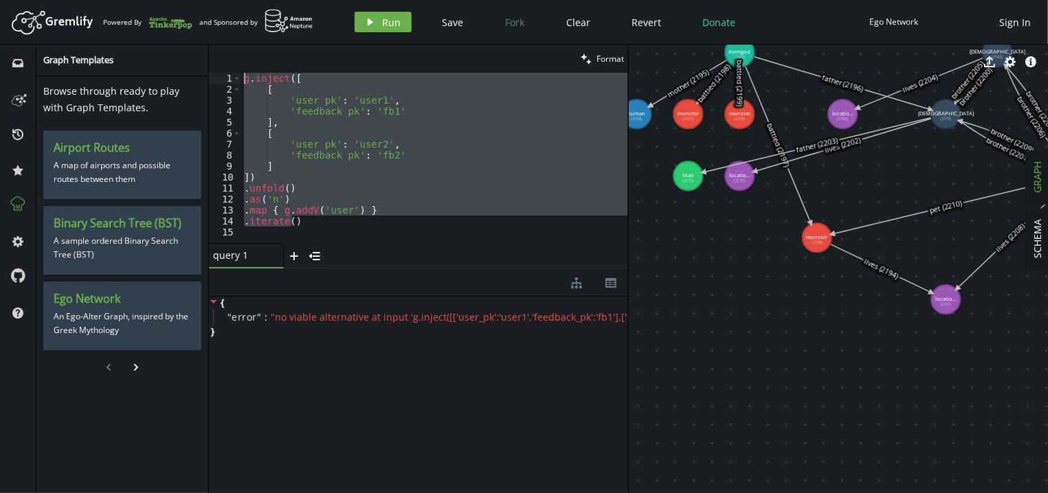
click at [295, 212] on div "g . inject ([ [ 'user_pk' : 'user1' , 'feedback_pk' : 'fb1' ] , [ 'user_pk' : '…" at bounding box center [434, 158] width 387 height 170
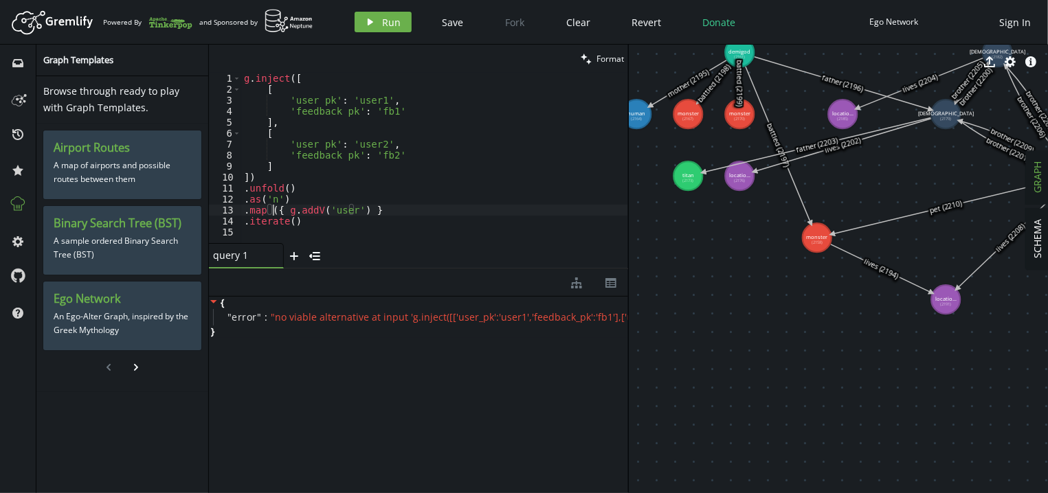
scroll to position [0, 28]
click at [370, 212] on div "g . inject ([ [ 'user_pk' : 'user1' , 'feedback_pk' : 'fb1' ] , [ 'user_pk' : '…" at bounding box center [434, 169] width 387 height 192
click at [368, 24] on icon "button" at bounding box center [370, 22] width 5 height 7
click at [272, 212] on div "g . inject ([ [ 'user_pk' : 'user1' , 'feedback_pk' : 'fb1' ] , [ 'user_pk' : '…" at bounding box center [434, 169] width 387 height 192
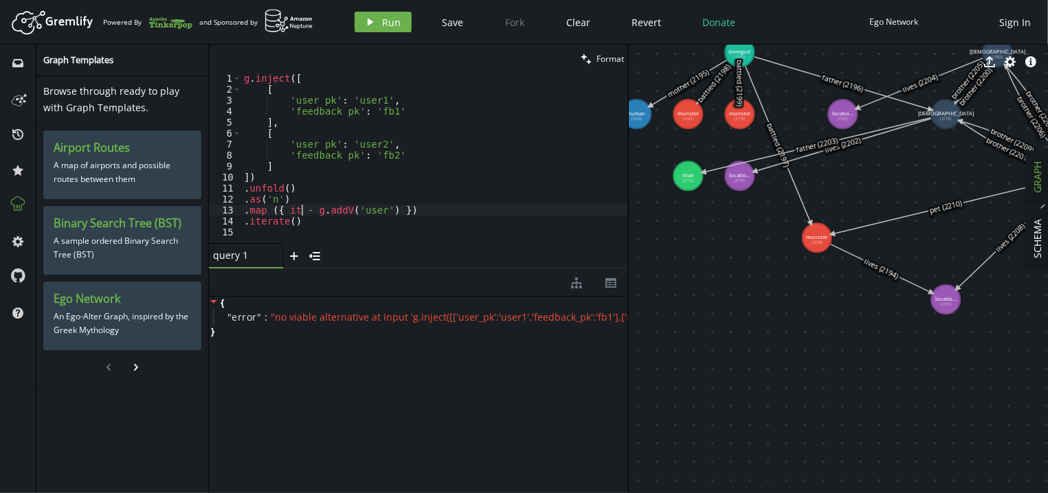
scroll to position [0, 62]
type textarea ".map ({ it -> g.addV('user') })"
click at [376, 26] on button "play Run" at bounding box center [382, 22] width 57 height 21
